Goal: Information Seeking & Learning: Learn about a topic

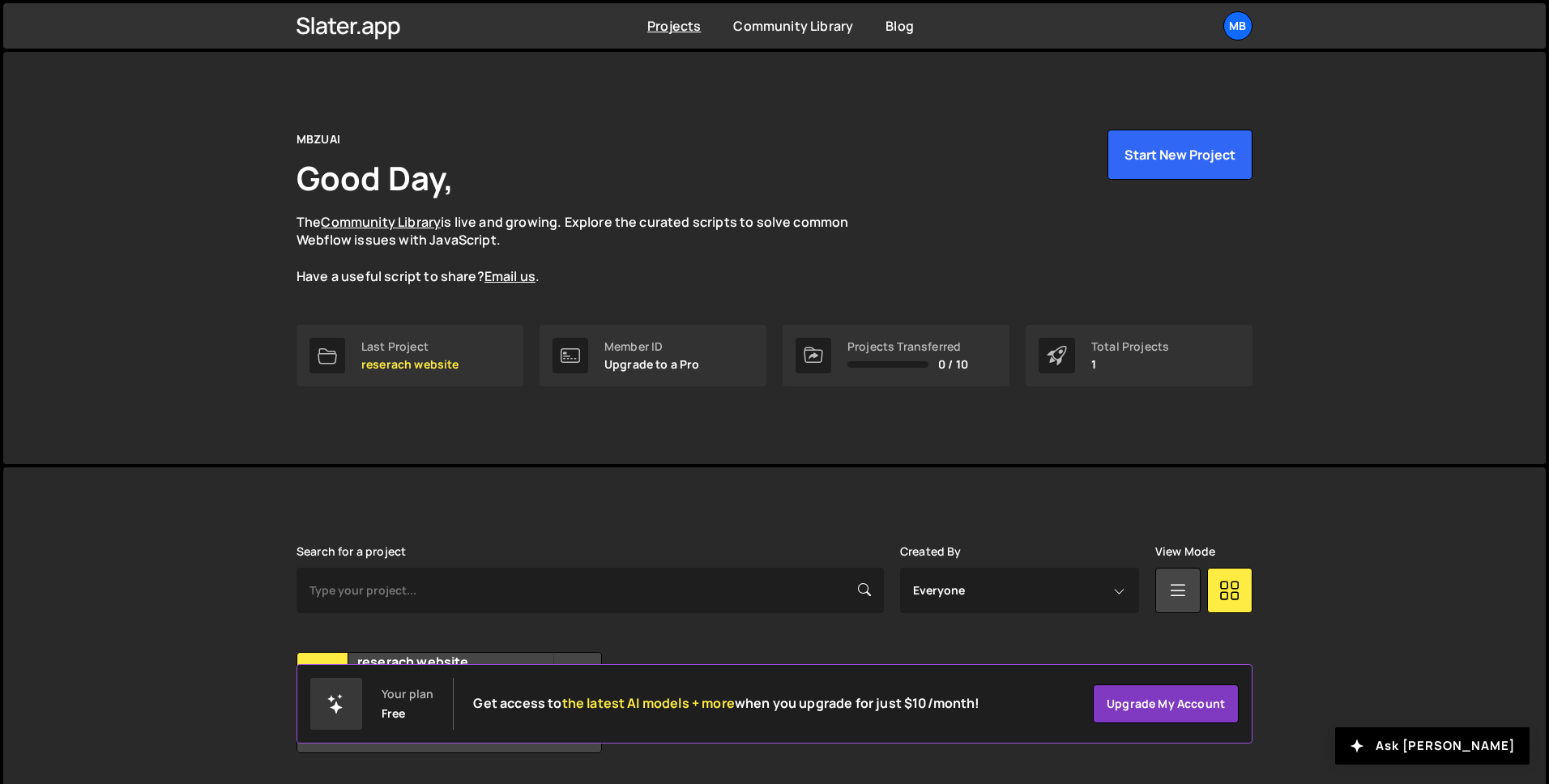
click at [1170, 89] on div "MBZUAI Good Day, The Community Library is live and growing. Explore the curated…" at bounding box center [775, 257] width 1005 height 412
click at [676, 24] on link "Projects" at bounding box center [674, 25] width 54 height 18
click at [453, 364] on p "reserach website" at bounding box center [410, 364] width 98 height 13
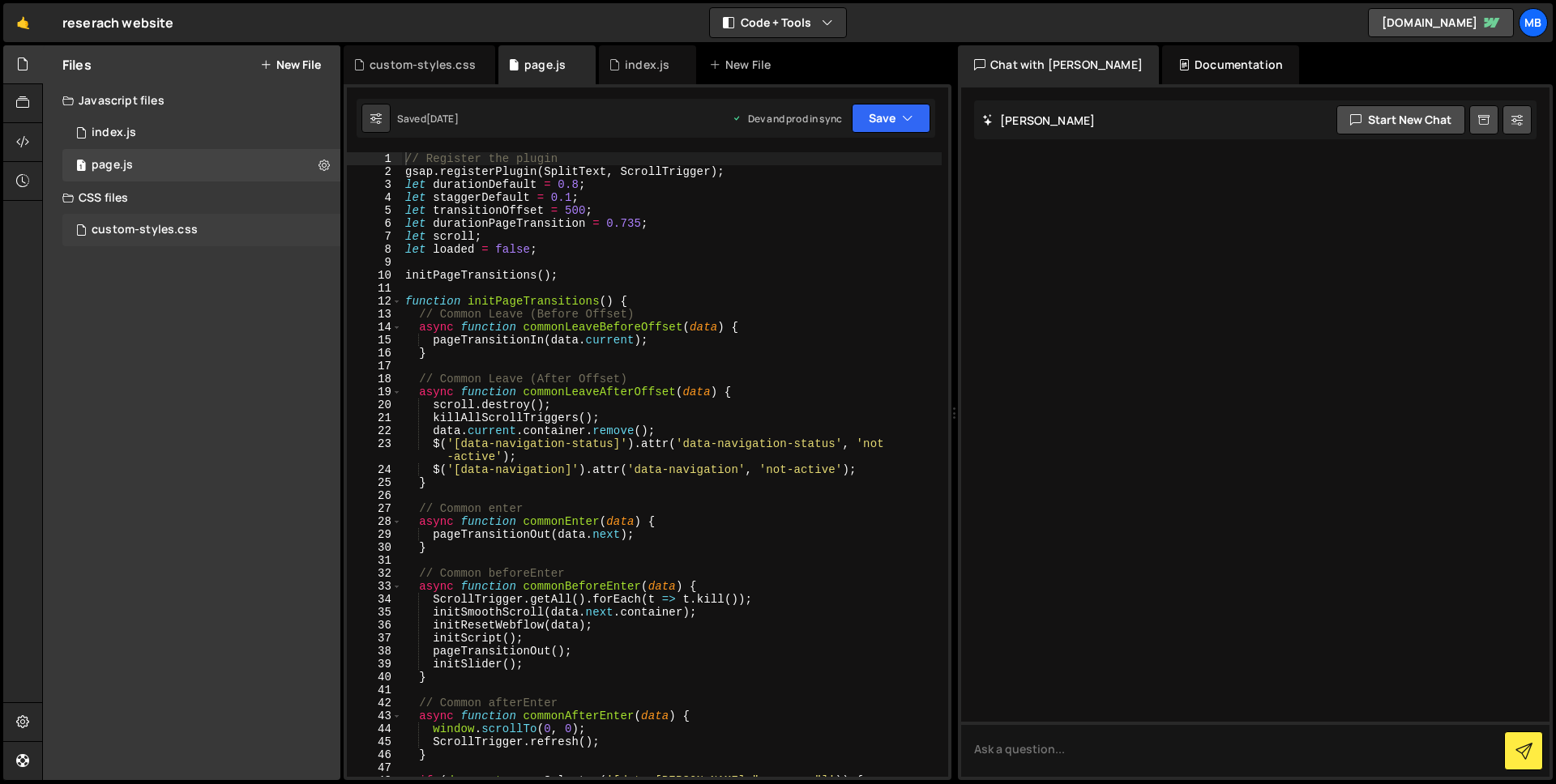
click at [200, 230] on div "custom-styles.css 0" at bounding box center [202, 230] width 278 height 33
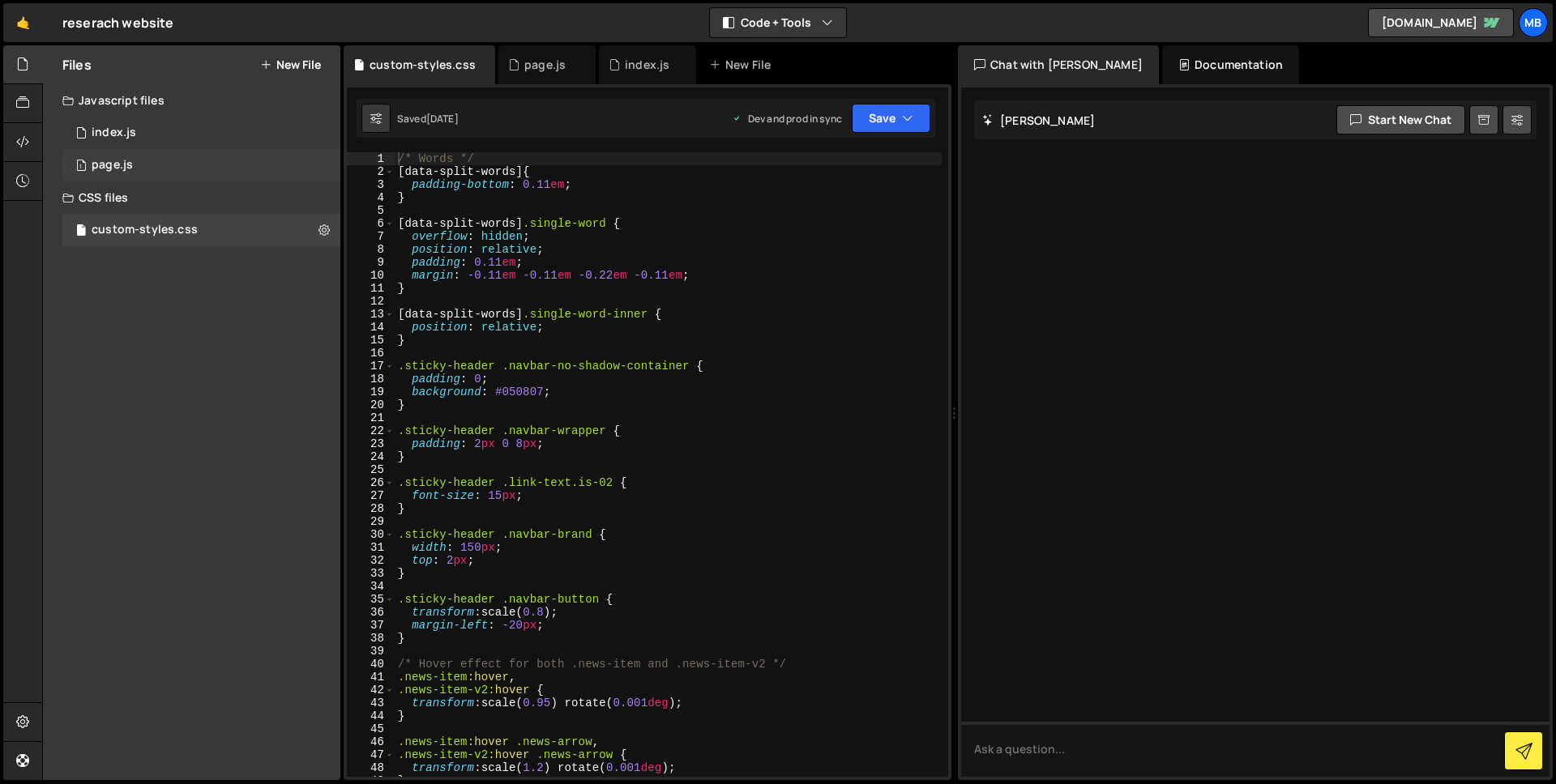
click at [191, 168] on div "1 page.js 0" at bounding box center [202, 165] width 278 height 33
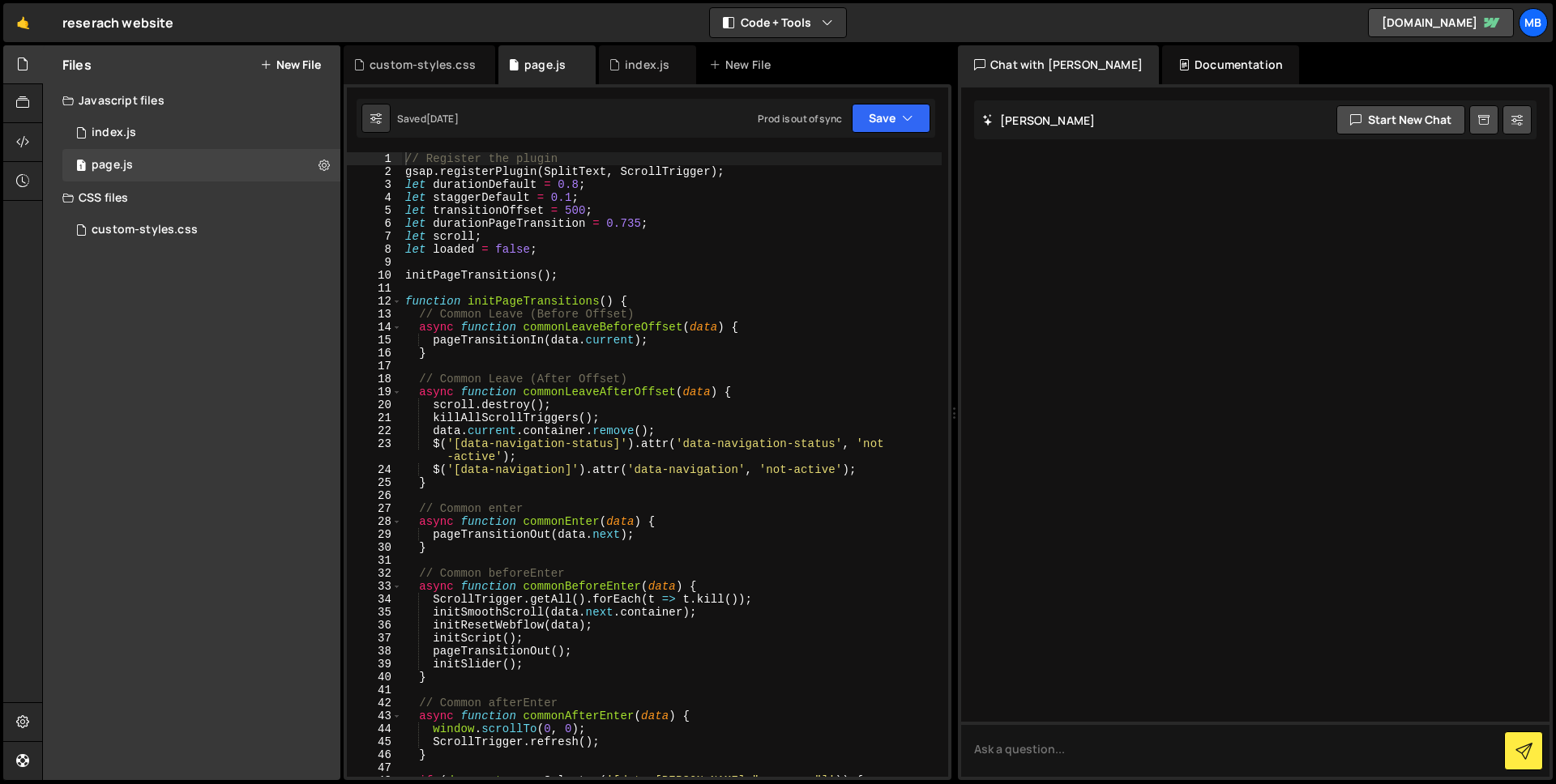
type textarea "$('[data-navigation-status]').attr('data-navigation-status', 'not-active');"
click at [522, 453] on div "// Register the plugin gsap . registerPlugin ( SplitText , ScrollTrigger ) ; le…" at bounding box center [671, 477] width 539 height 650
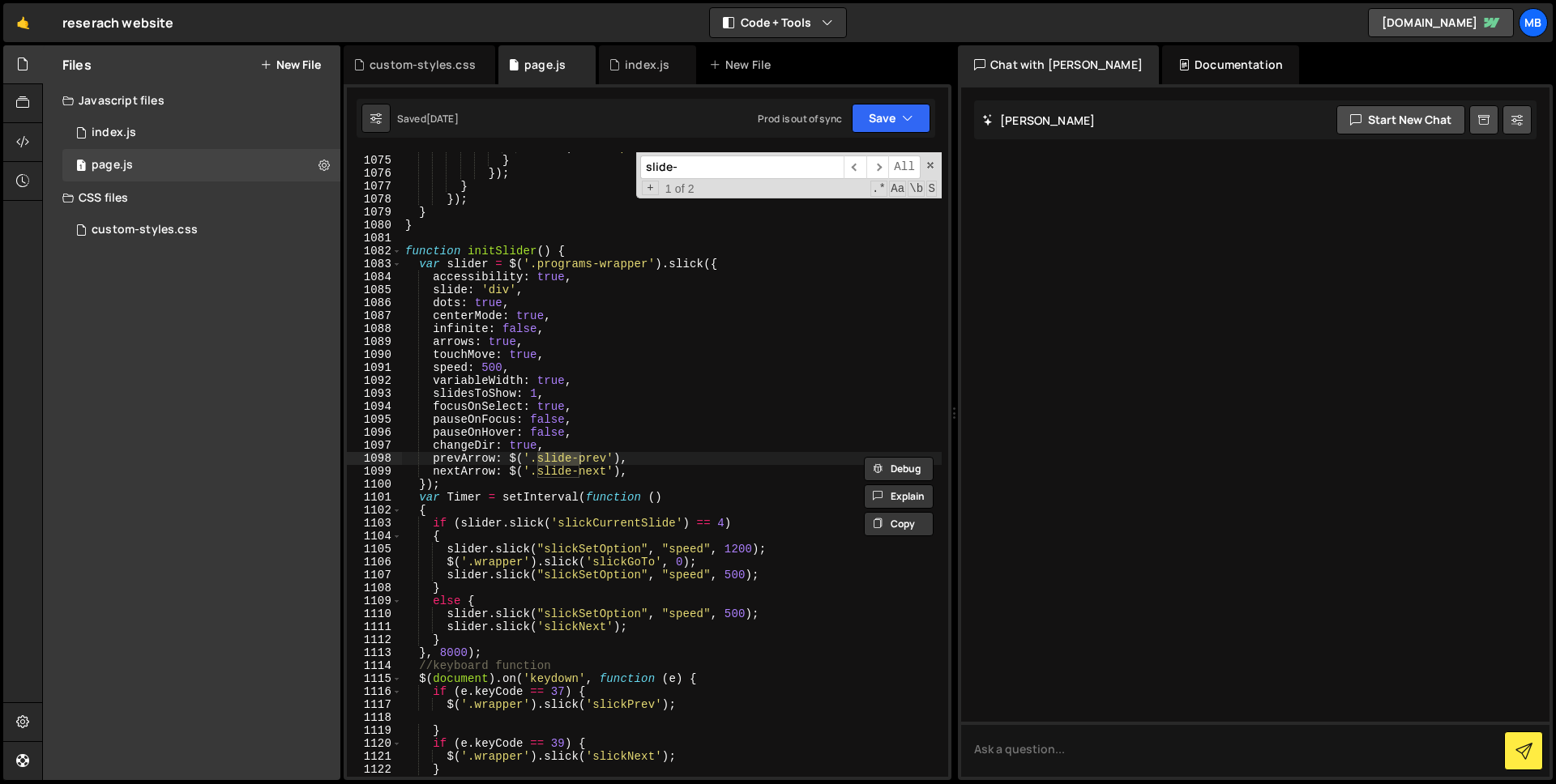
scroll to position [15344, 0]
drag, startPoint x: 773, startPoint y: 165, endPoint x: 670, endPoint y: 166, distance: 103.0
click at [670, 166] on input "slide-ip-prev" at bounding box center [742, 167] width 203 height 23
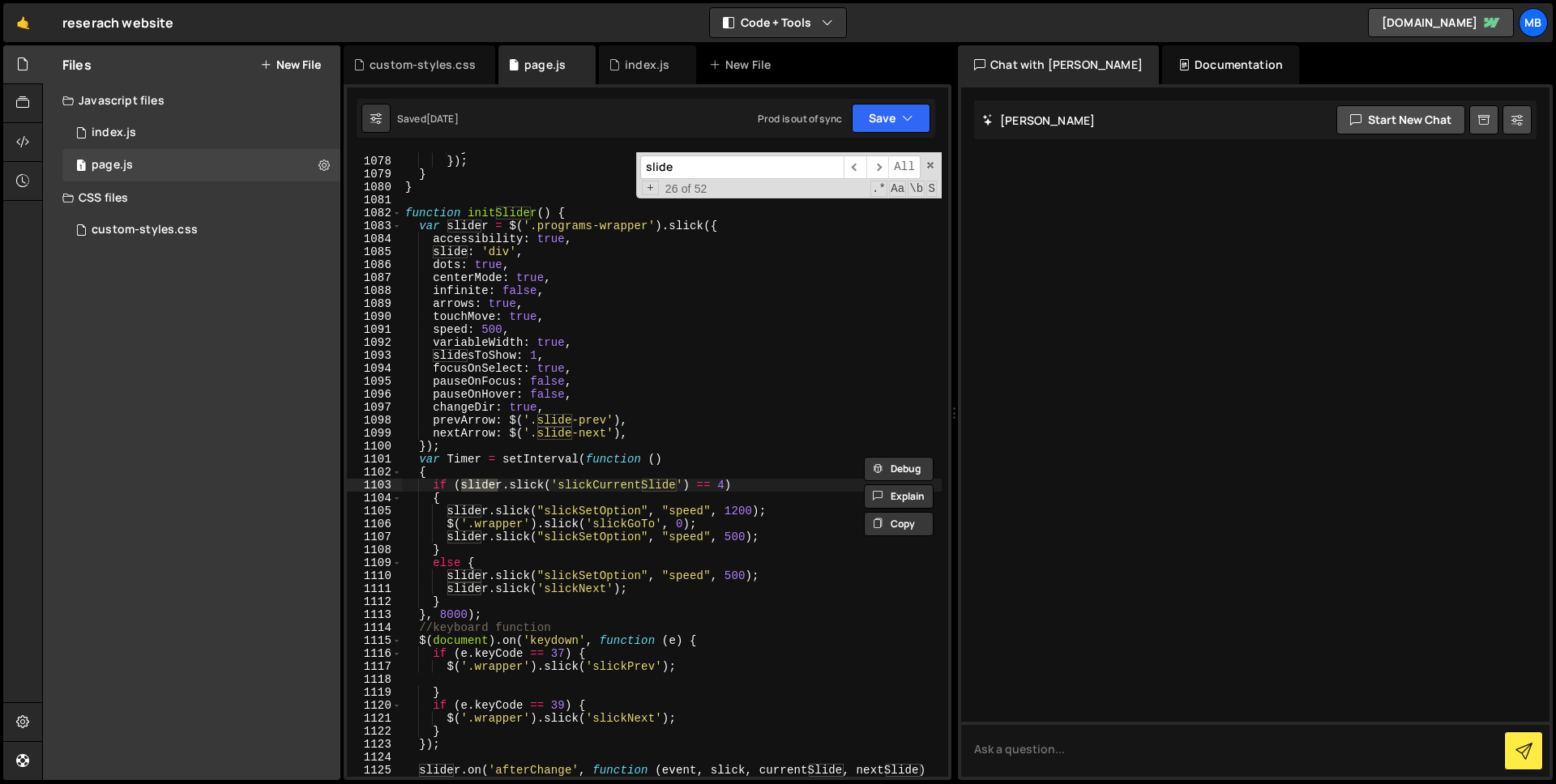
scroll to position [15350, 0]
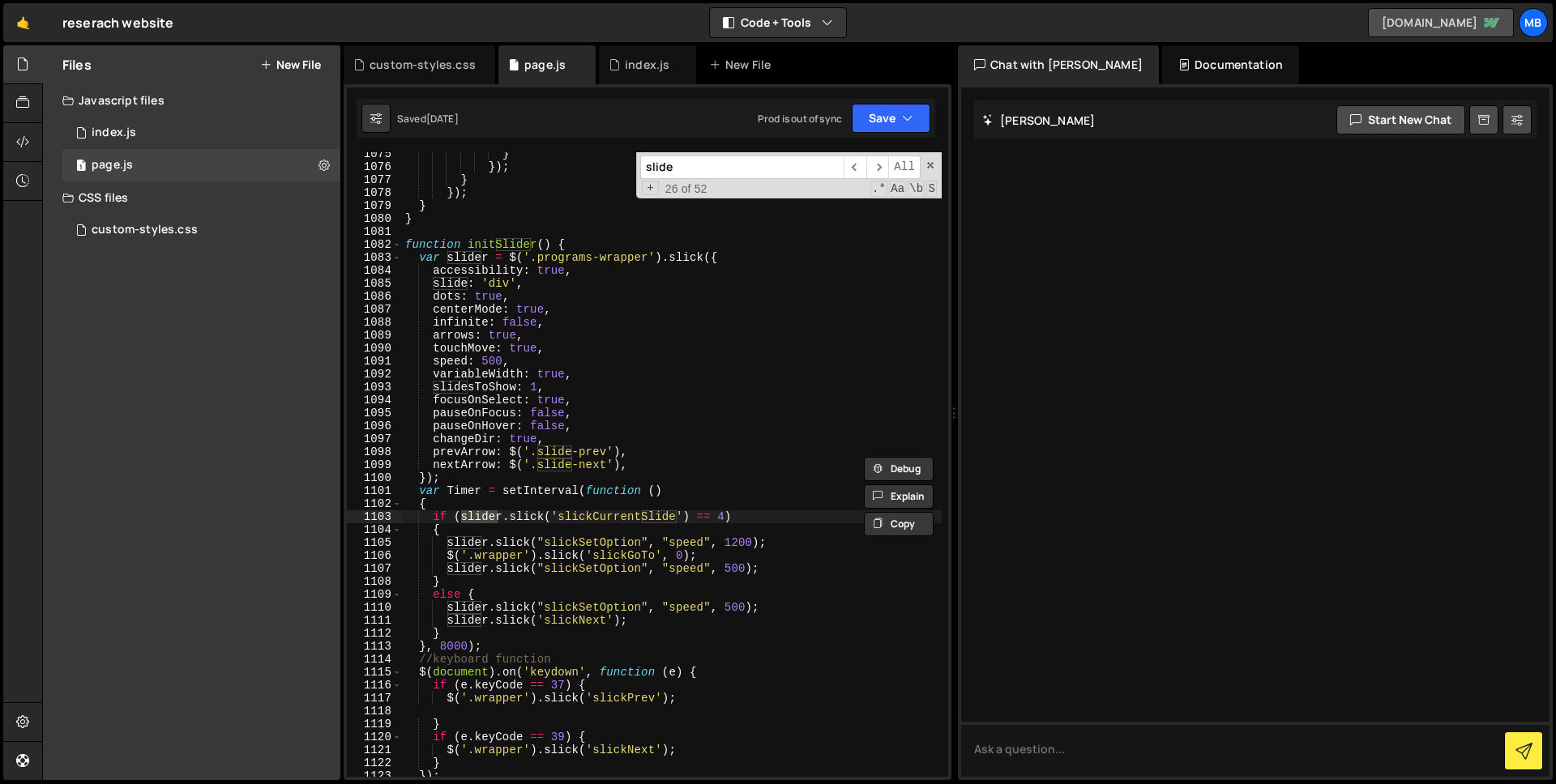
type input "slide"
click at [596, 347] on div "} }) ; } }) ; } } function initSlider ( ) { var slider = $ ( '.programs-wrapper…" at bounding box center [671, 472] width 539 height 650
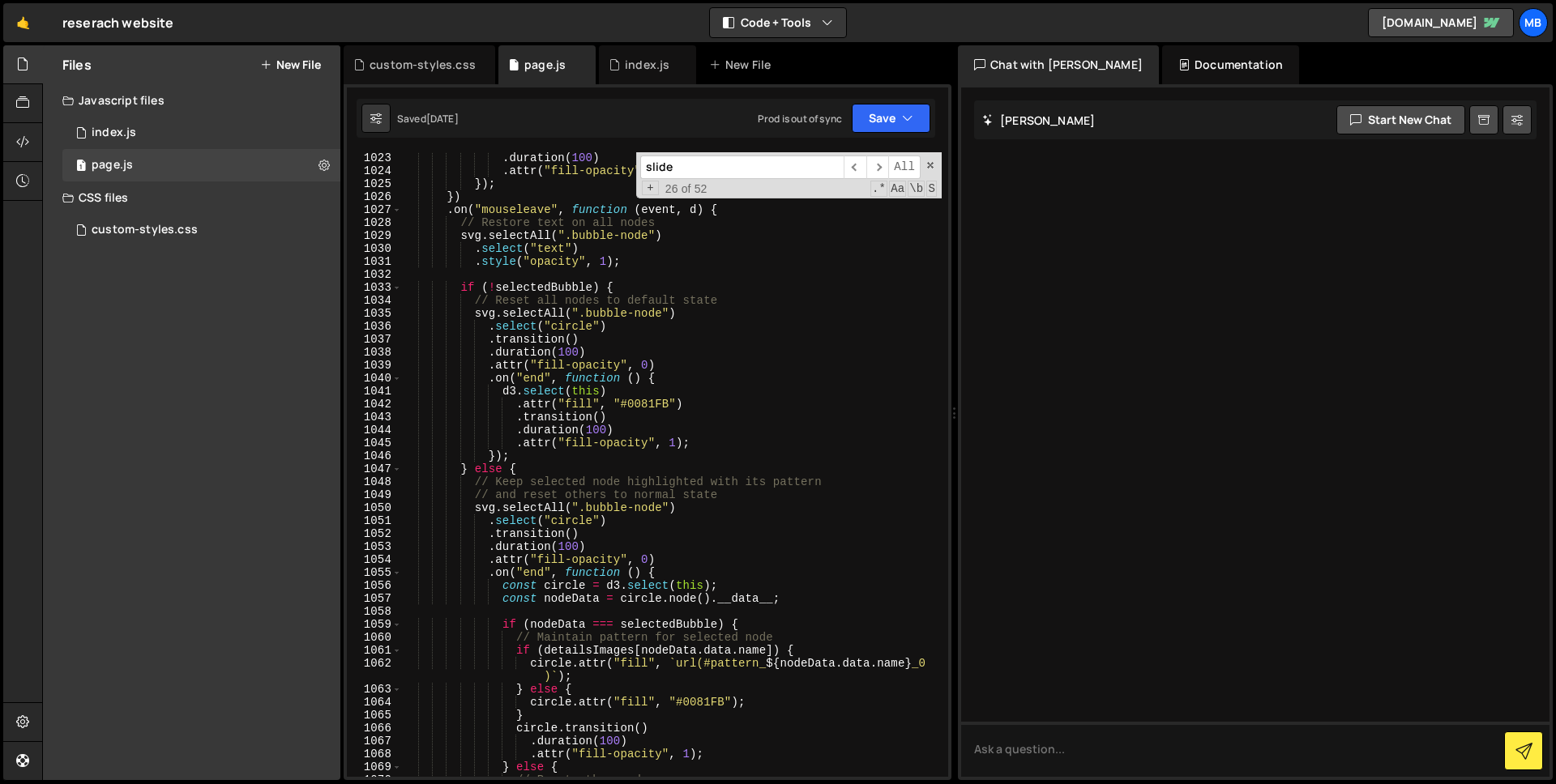
scroll to position [14659, 0]
click at [738, 395] on div ". duration ( 100 ) . attr ( "fill-opacity" , 0.9 ) ; }) ; }) . on ( "mouseleave…" at bounding box center [671, 476] width 539 height 650
type textarea "[DOMAIN_NAME](this)"
click at [718, 164] on input "patent" at bounding box center [742, 167] width 203 height 23
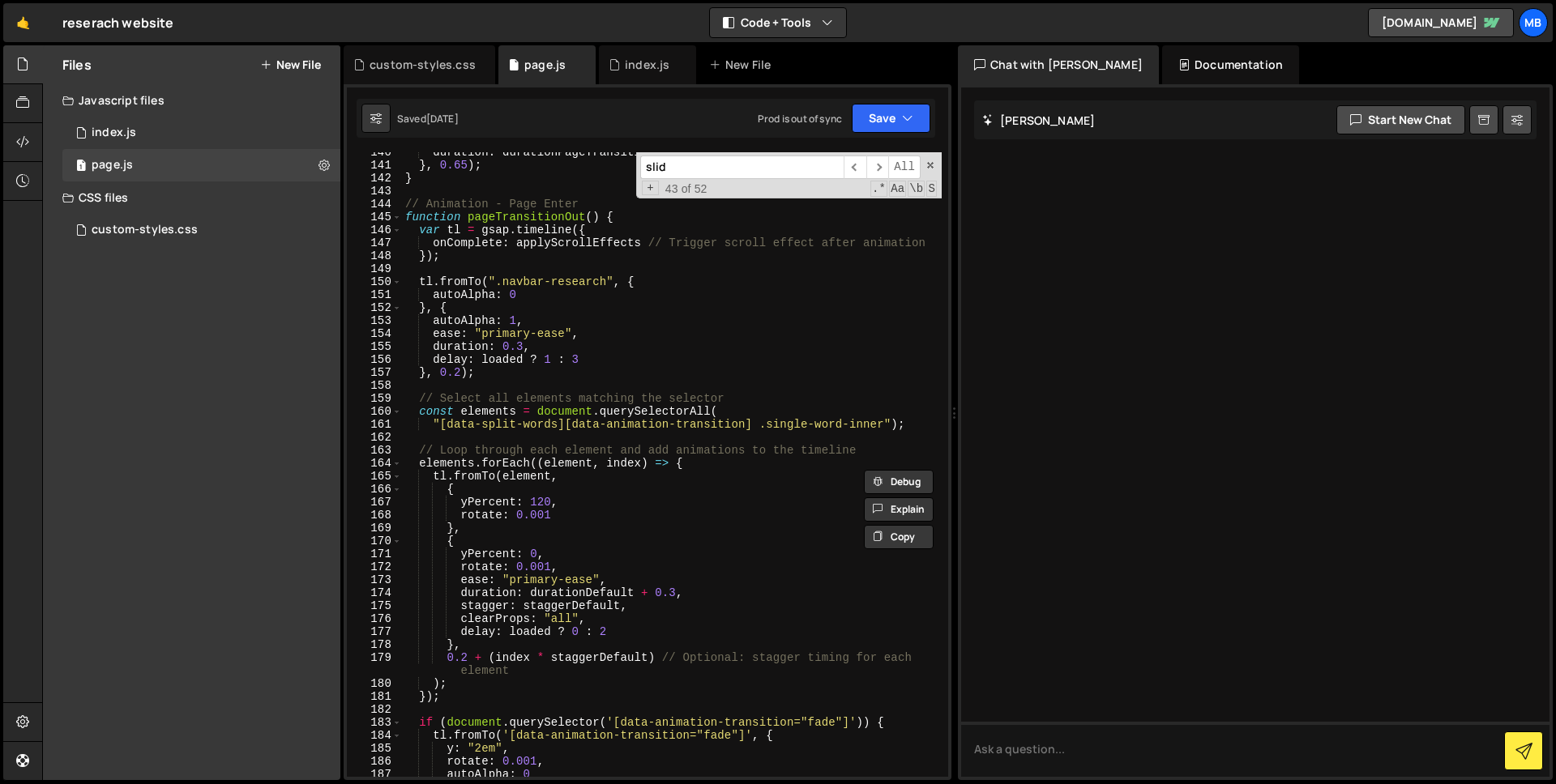
scroll to position [1439, 0]
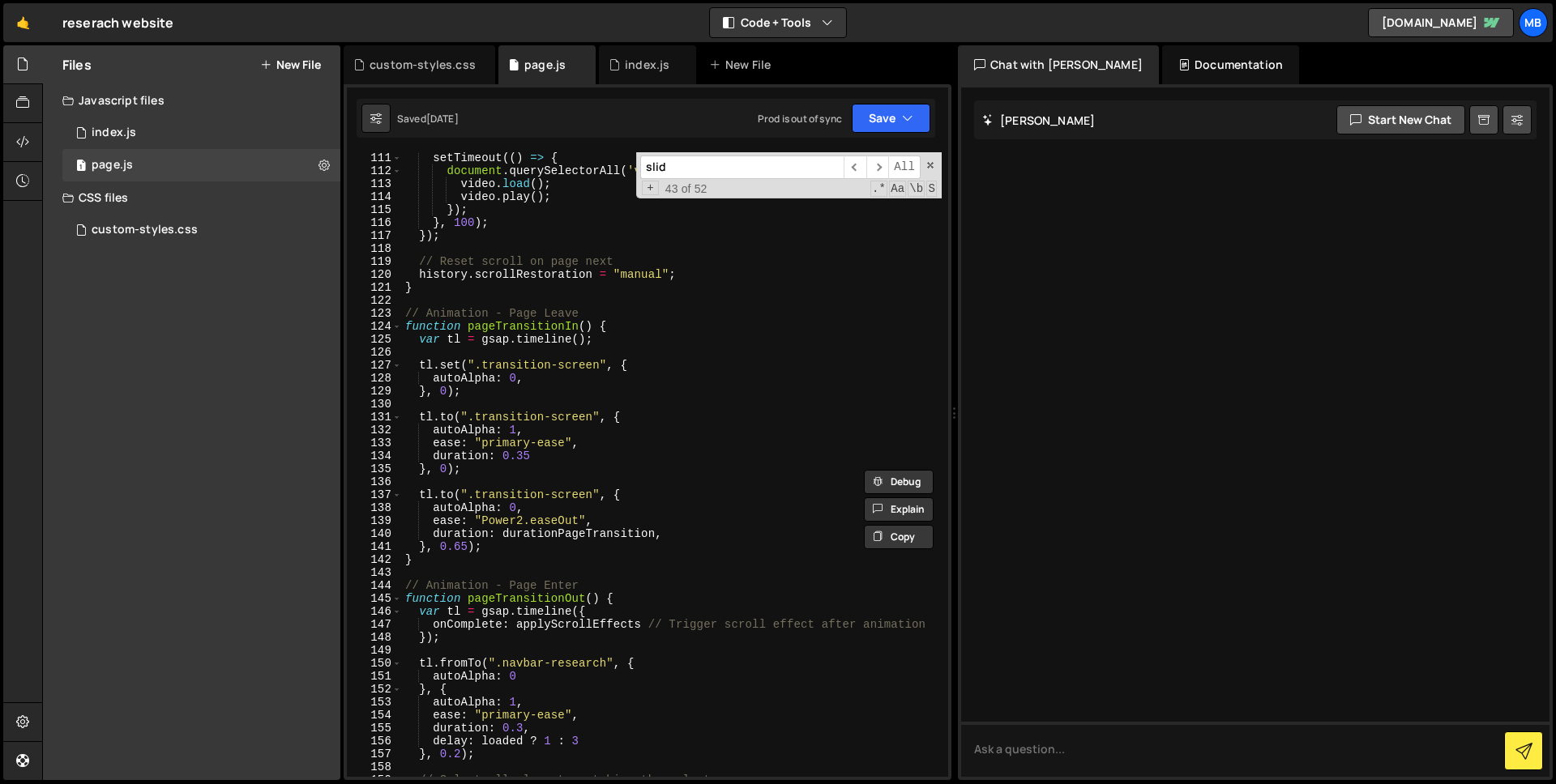
type input "slid"
click at [126, 115] on div "Javascript files" at bounding box center [191, 100] width 298 height 33
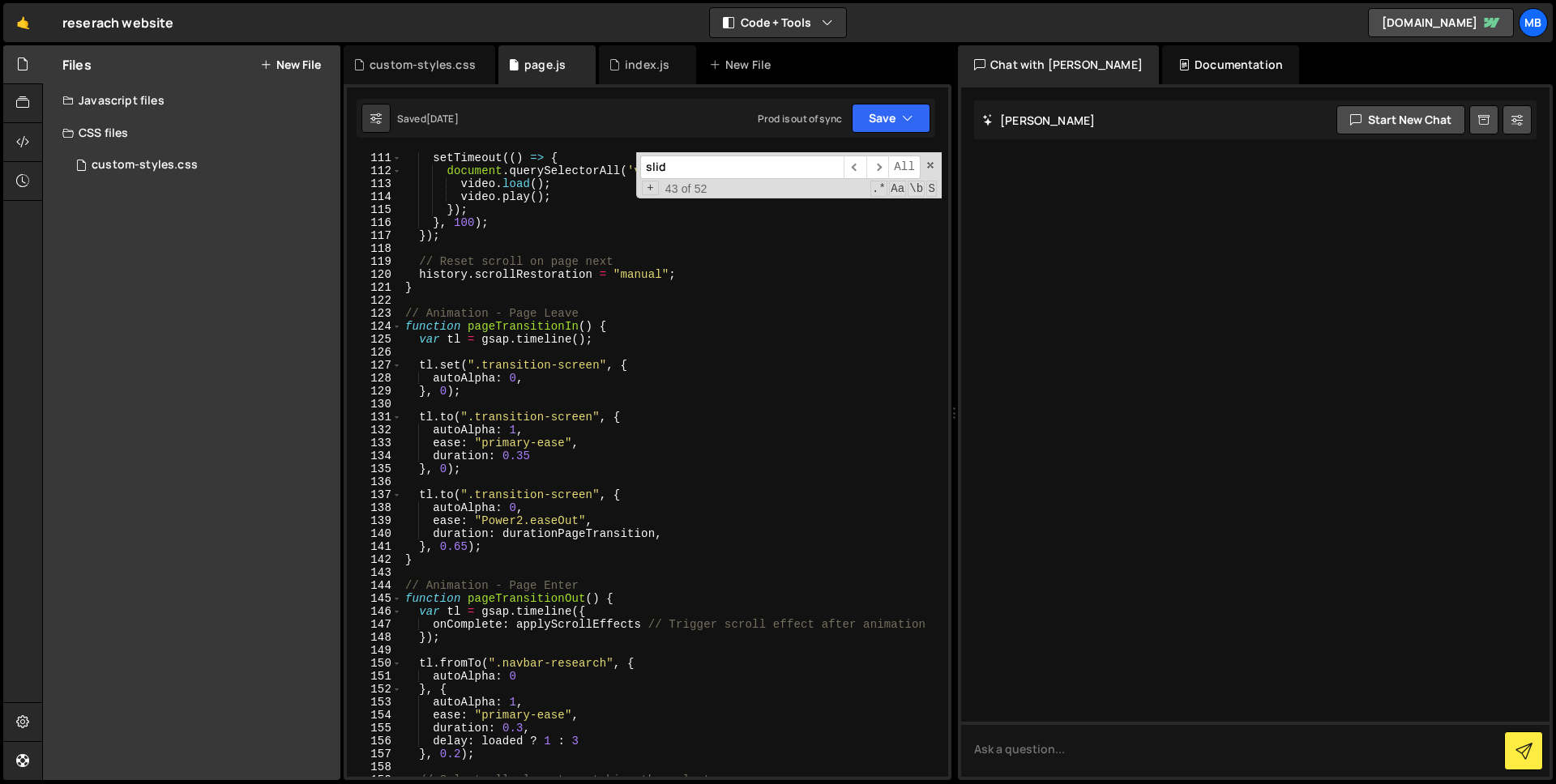
click at [126, 117] on div "CSS files" at bounding box center [191, 133] width 298 height 33
click at [120, 108] on div "Javascript files" at bounding box center [191, 100] width 298 height 33
click at [133, 140] on div "1 index.js 0" at bounding box center [204, 133] width 283 height 33
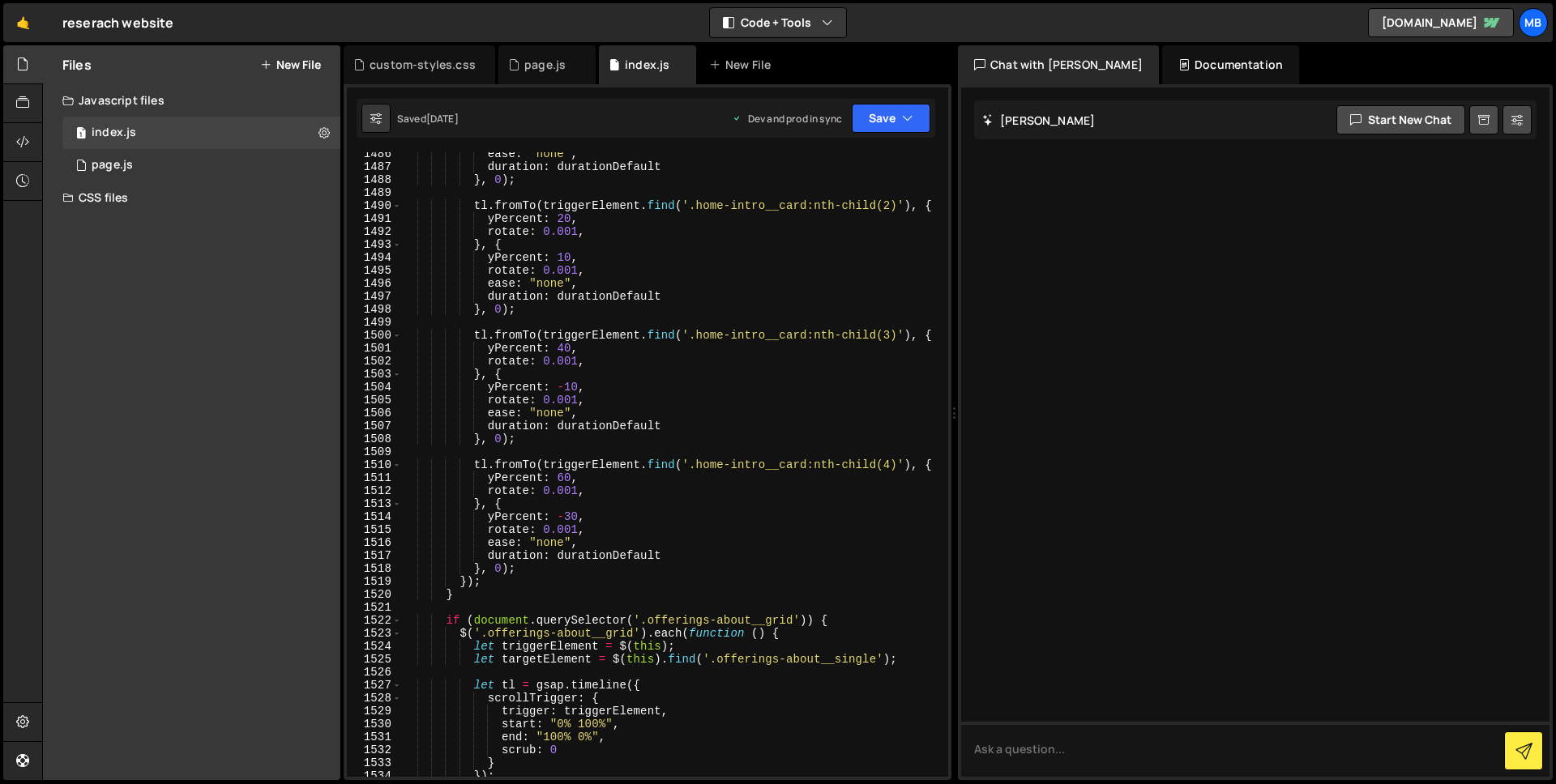
scroll to position [20210, 0]
